Goal: Navigation & Orientation: Find specific page/section

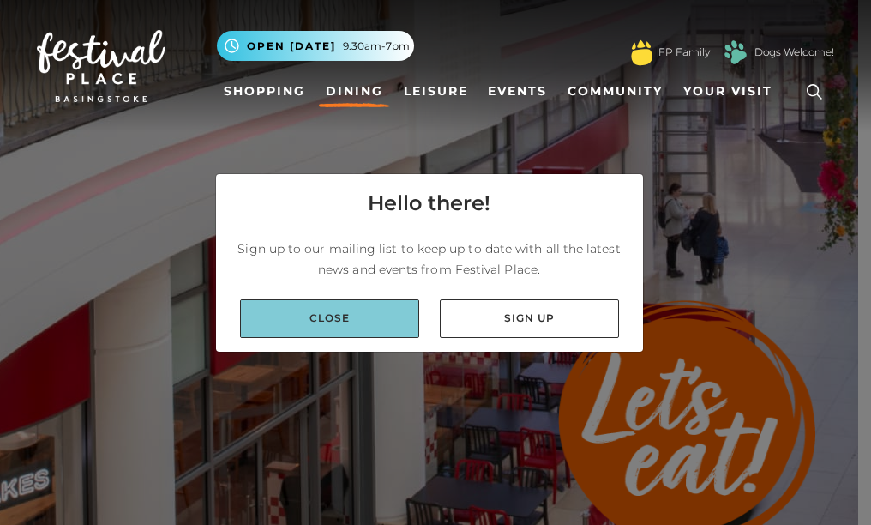
click at [341, 322] on link "Close" at bounding box center [329, 318] width 179 height 39
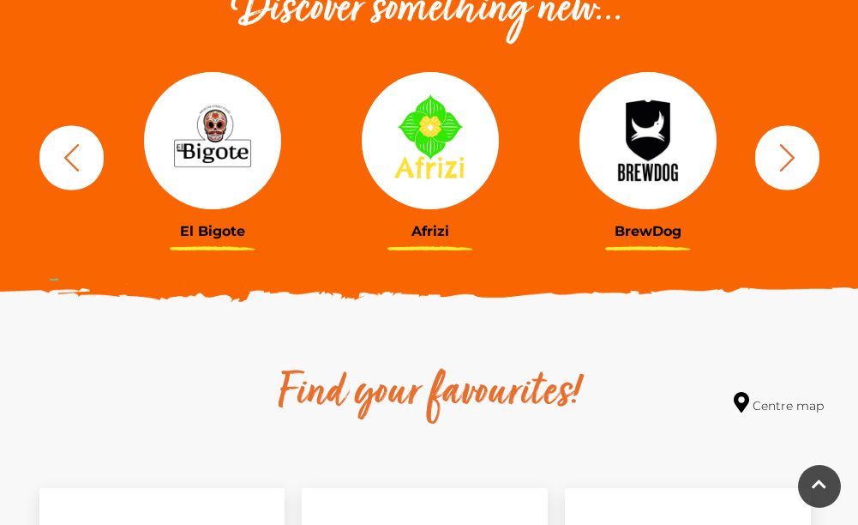
scroll to position [686, 0]
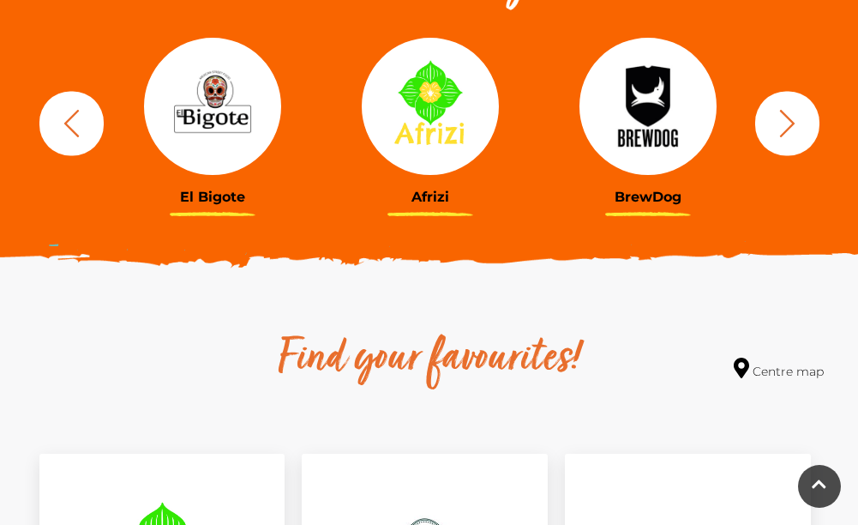
click at [800, 131] on icon "button" at bounding box center [788, 123] width 32 height 32
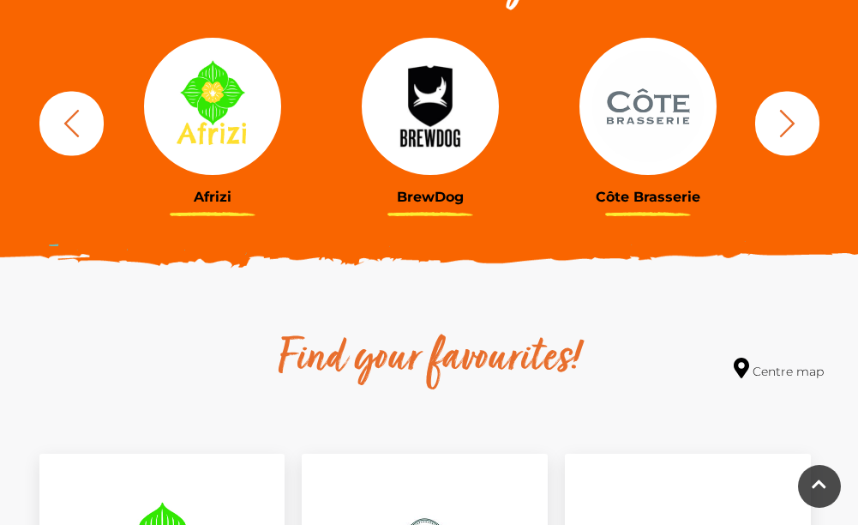
click at [795, 132] on icon "button" at bounding box center [788, 123] width 32 height 32
click at [793, 133] on icon "button" at bounding box center [788, 123] width 32 height 32
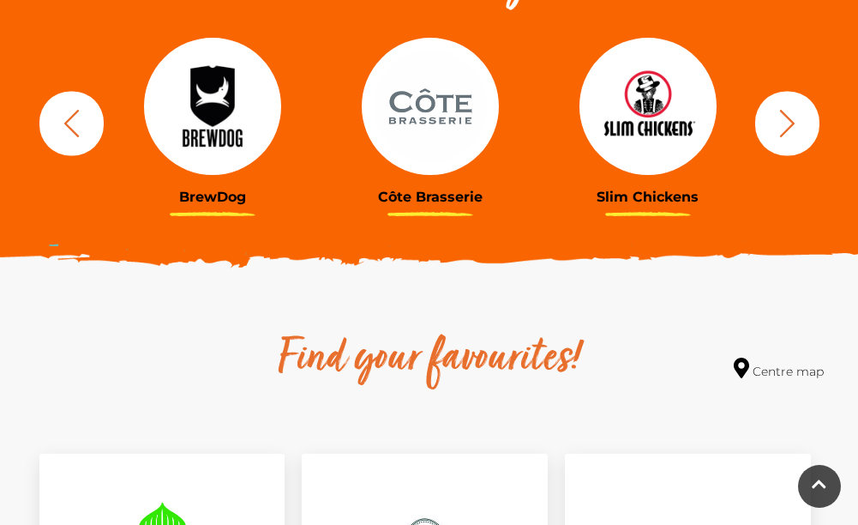
click at [780, 127] on icon "button" at bounding box center [788, 123] width 32 height 32
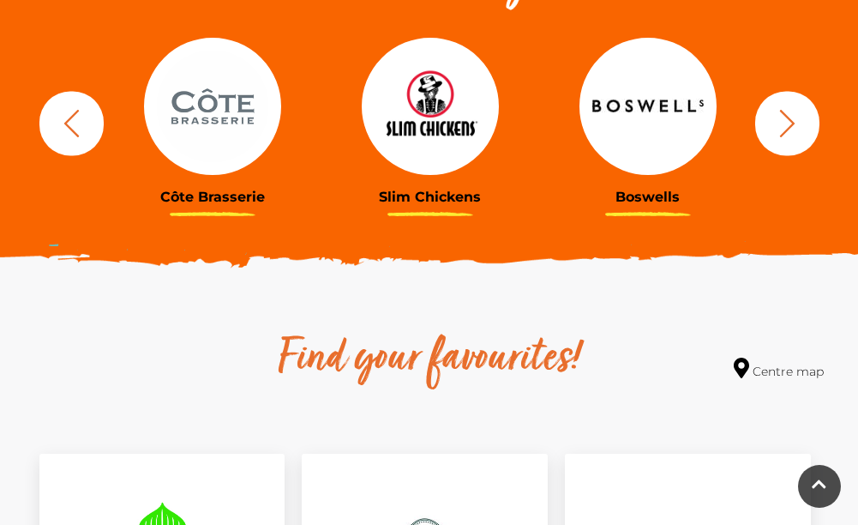
click at [793, 125] on icon "button" at bounding box center [788, 123] width 32 height 32
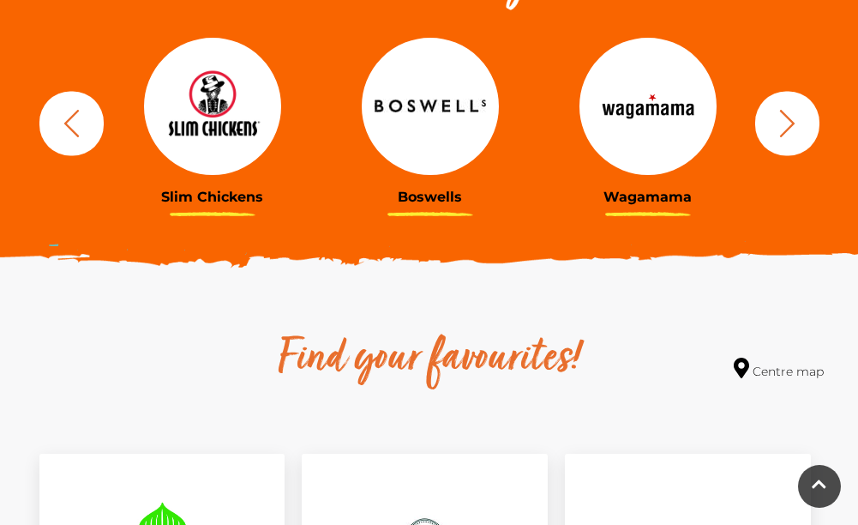
click at [787, 128] on icon "button" at bounding box center [788, 123] width 32 height 32
click at [785, 129] on icon "button" at bounding box center [788, 123] width 32 height 32
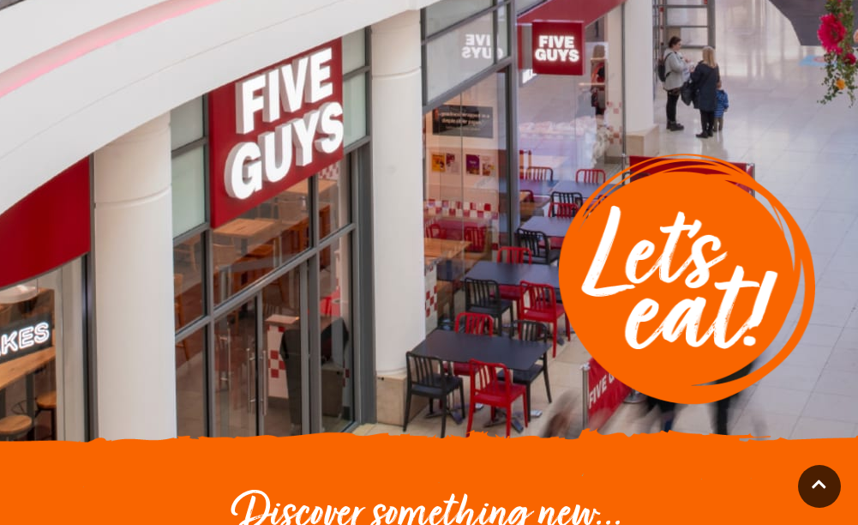
scroll to position [0, 0]
